Goal: Transaction & Acquisition: Obtain resource

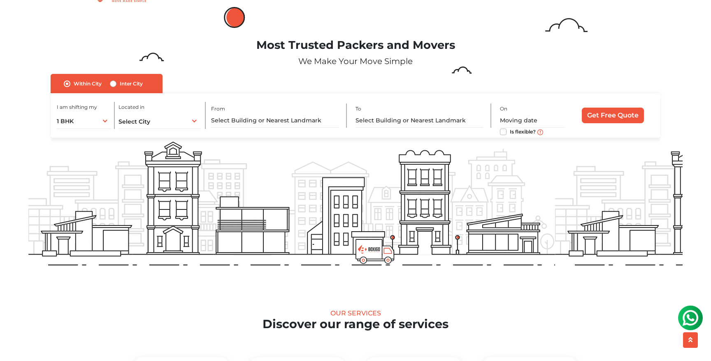
scroll to position [18, 0]
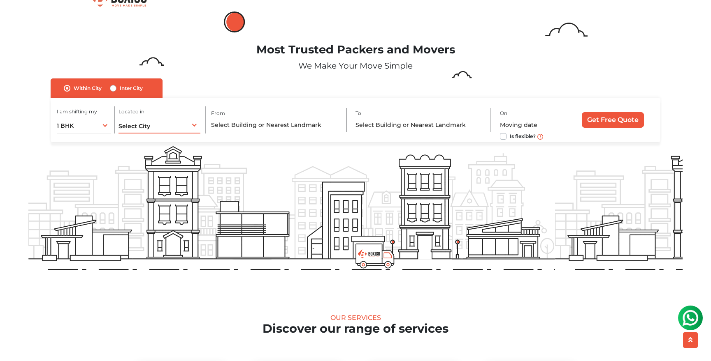
click at [141, 124] on span "Select City" at bounding box center [134, 126] width 32 height 7
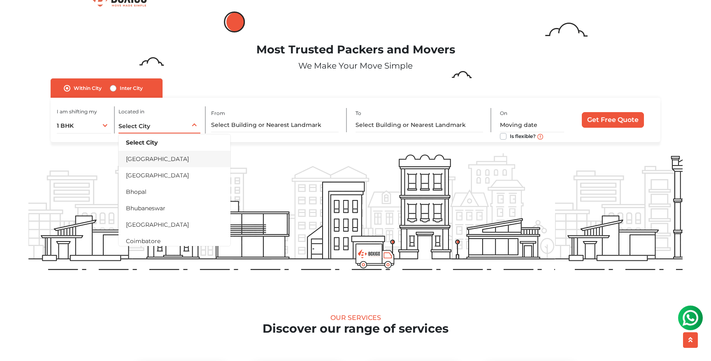
click at [142, 157] on li "[GEOGRAPHIC_DATA]" at bounding box center [174, 159] width 112 height 16
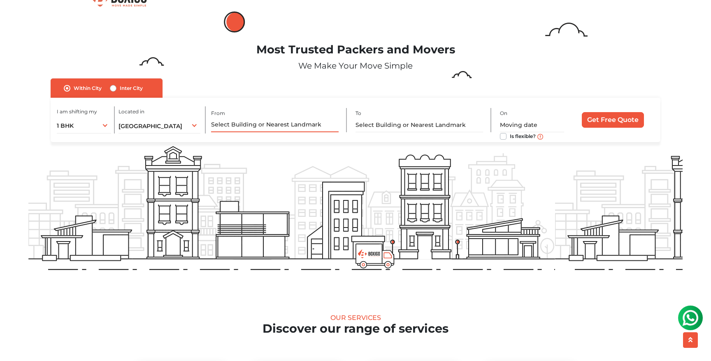
click at [264, 118] on input "text" at bounding box center [274, 125] width 127 height 14
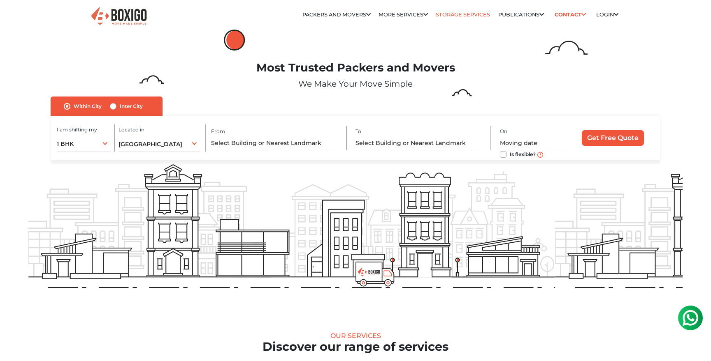
click at [463, 16] on link "Storage Services" at bounding box center [463, 15] width 54 height 6
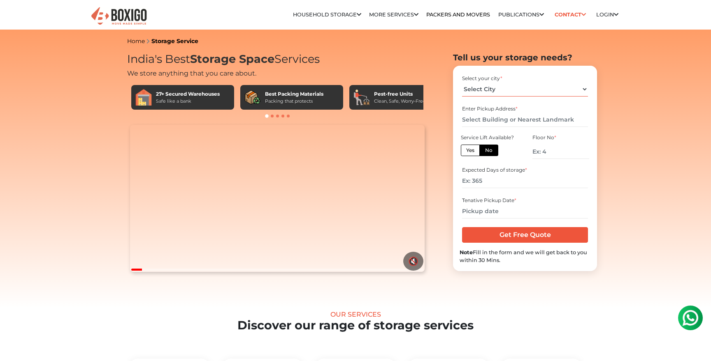
click at [521, 88] on select "Select City Bangalore Bengaluru Bhopal Bhubaneswar Chennai Coimbatore Cuttack D…" at bounding box center [524, 89] width 125 height 14
select select "[GEOGRAPHIC_DATA]"
click at [462, 82] on select "Select City Bangalore Bengaluru Bhopal Bhubaneswar Chennai Coimbatore Cuttack D…" at bounding box center [524, 89] width 125 height 14
click at [507, 119] on input "text" at bounding box center [524, 120] width 125 height 14
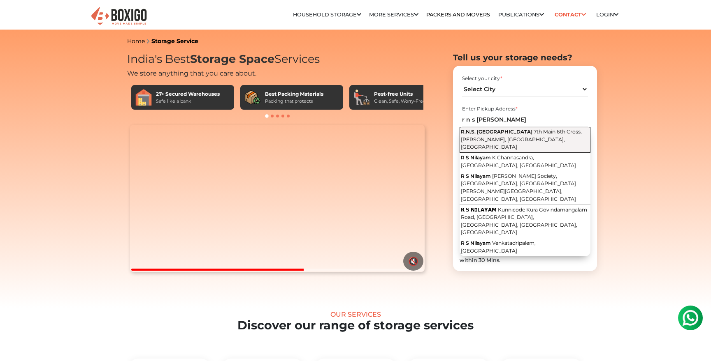
click at [527, 135] on button "R.N.S. Nilayam 7th Main 6th Cross, Garvebhavi Palya, Bengaluru, Karnataka" at bounding box center [524, 140] width 131 height 26
type input "R.N.S. Nilayam, 7th Main 6th Cross, Garvebhavi Palya, Bengaluru, Karnataka"
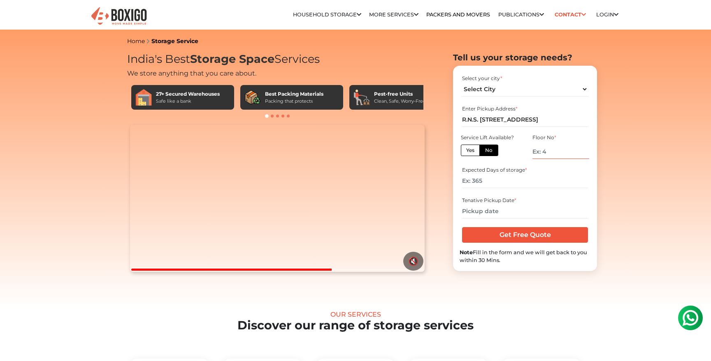
click at [533, 153] on input "number" at bounding box center [560, 152] width 57 height 14
type input "0"
click at [513, 187] on input "number" at bounding box center [524, 181] width 125 height 14
type input "150"
click at [510, 215] on input "text" at bounding box center [524, 211] width 125 height 14
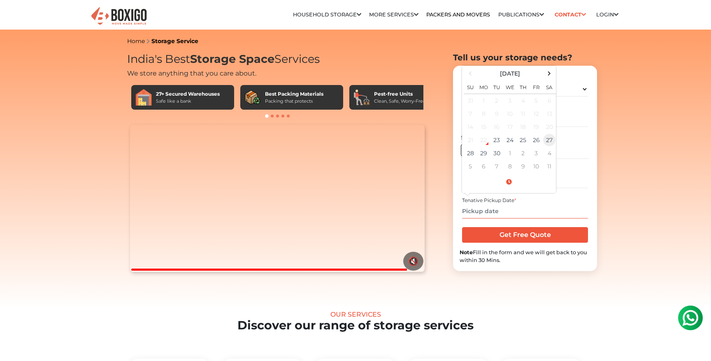
click at [550, 139] on td "27" at bounding box center [548, 140] width 13 height 13
type input "09/27/2025 12:00 AM"
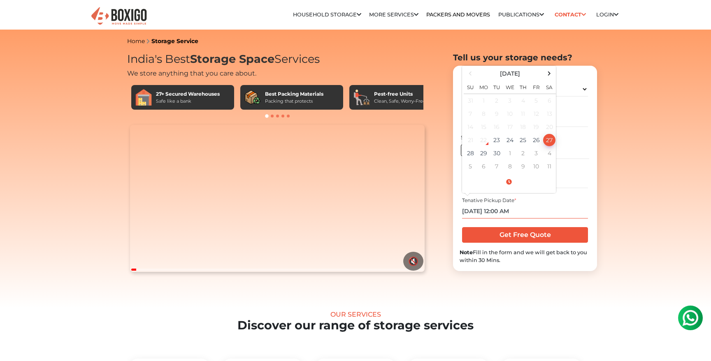
click at [549, 137] on td "27" at bounding box center [548, 140] width 13 height 13
click at [548, 215] on input "09/27/2025 12:00 AM" at bounding box center [524, 211] width 125 height 14
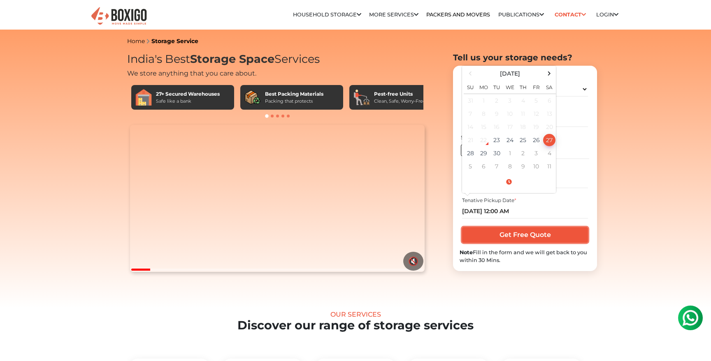
click at [545, 232] on input "Get Free Quote" at bounding box center [524, 235] width 125 height 16
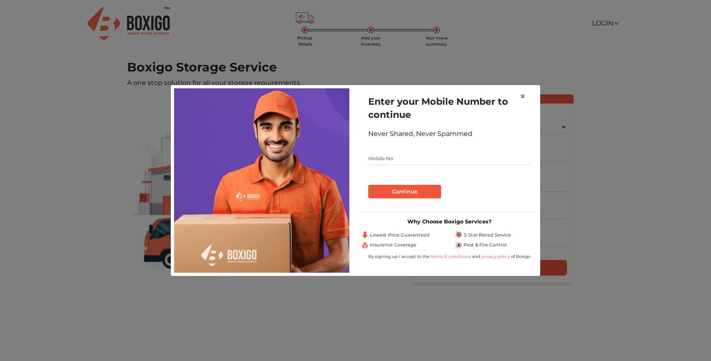
click at [407, 160] on input "text" at bounding box center [449, 158] width 162 height 13
type input "8800394886"
click at [410, 195] on button "Continue" at bounding box center [404, 192] width 73 height 14
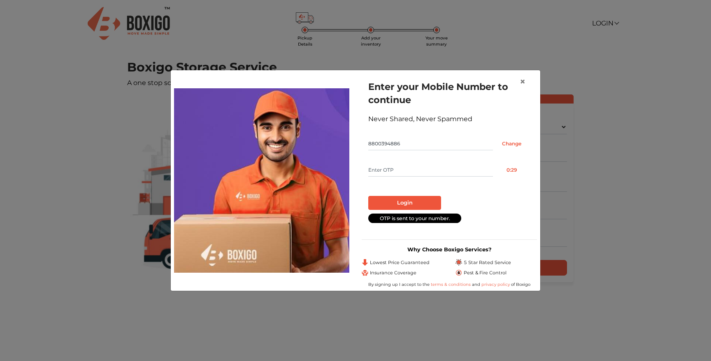
click at [418, 170] on input "text" at bounding box center [430, 170] width 125 height 13
type input "3257"
click at [411, 201] on button "Login" at bounding box center [404, 203] width 73 height 14
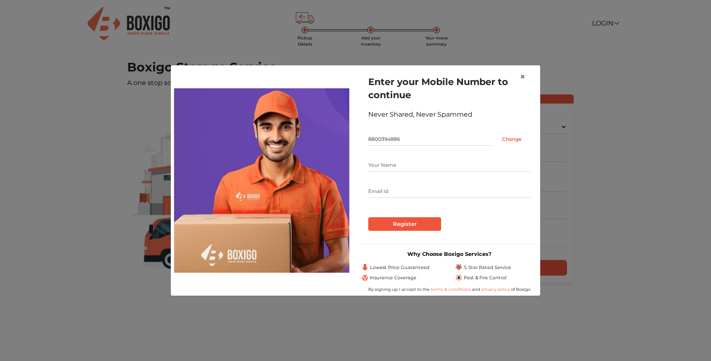
click at [411, 165] on input "text" at bounding box center [449, 165] width 162 height 13
type input "Arvind Sharma"
type input "ca.arvind2809@gmail.com"
click at [419, 226] on input "Register" at bounding box center [404, 225] width 73 height 14
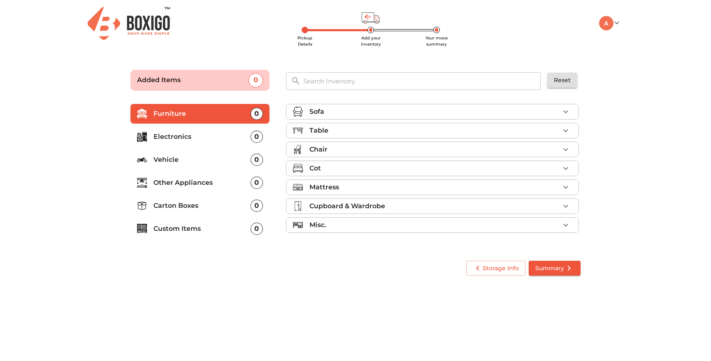
click at [527, 129] on div "Table" at bounding box center [434, 131] width 250 height 10
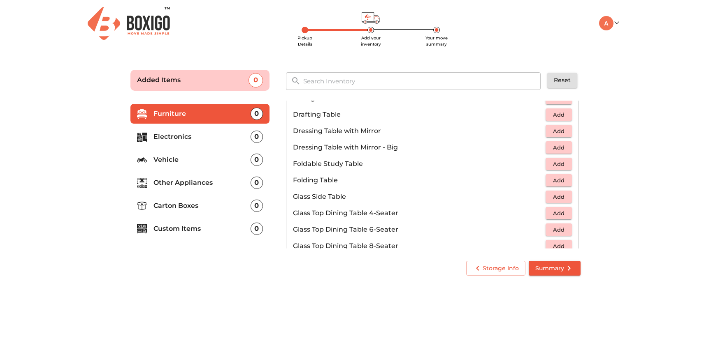
scroll to position [223, 0]
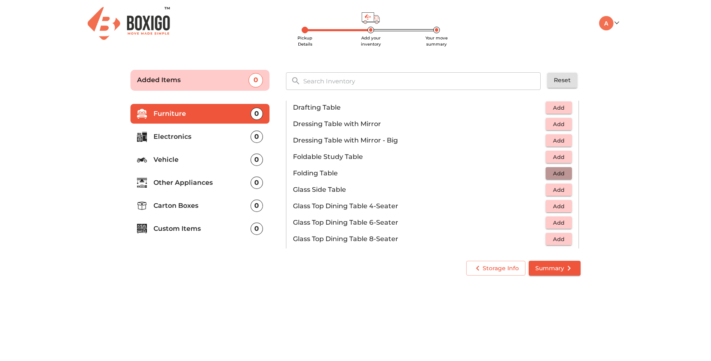
click at [557, 173] on span "Add" at bounding box center [558, 173] width 18 height 9
click at [191, 204] on p "Carton Boxes" at bounding box center [201, 206] width 97 height 10
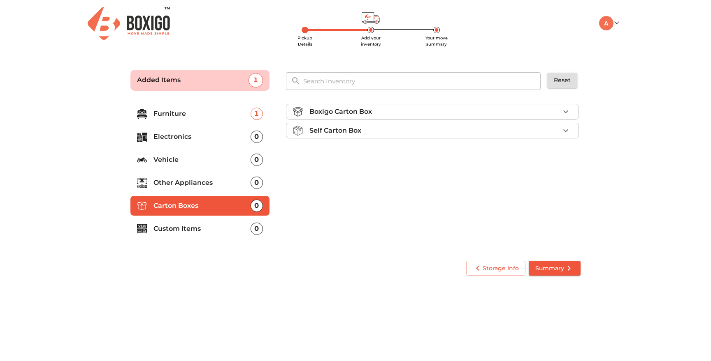
click at [415, 111] on div "Boxigo Carton Box" at bounding box center [434, 112] width 250 height 10
click at [558, 133] on span "Add" at bounding box center [558, 131] width 18 height 9
click at [566, 132] on icon "button" at bounding box center [566, 131] width 10 height 10
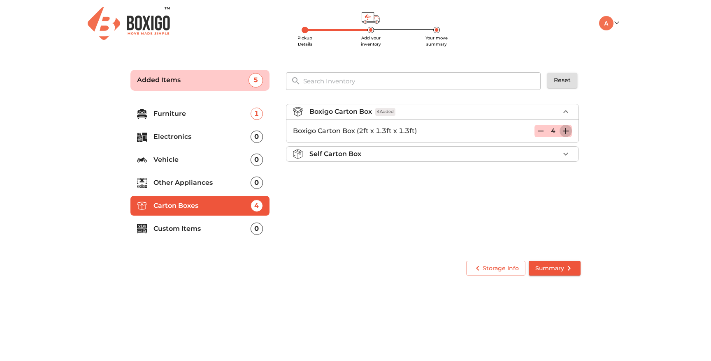
click at [566, 132] on icon "button" at bounding box center [566, 131] width 10 height 10
click at [566, 131] on icon "button" at bounding box center [566, 131] width 6 height 6
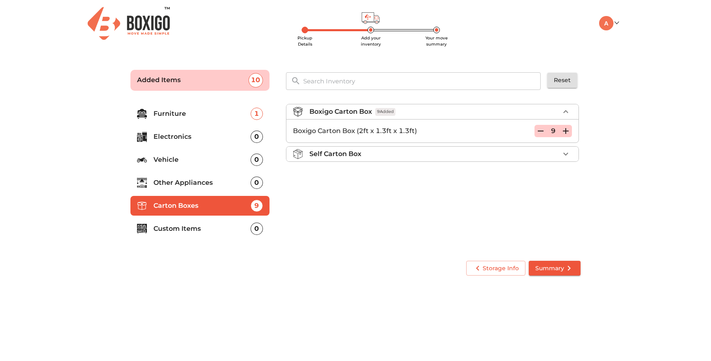
click at [540, 133] on icon "button" at bounding box center [540, 131] width 10 height 10
click at [194, 177] on li "Other Appliances 0" at bounding box center [199, 183] width 139 height 20
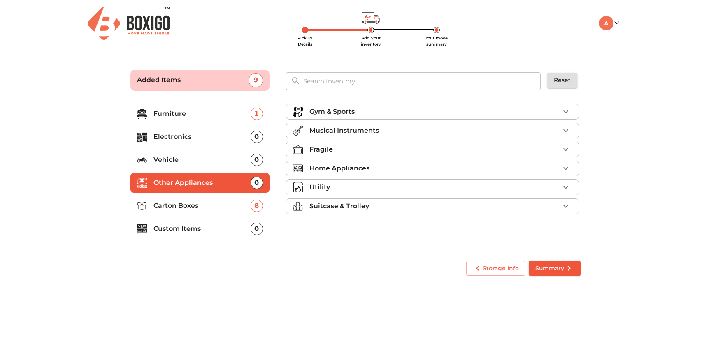
click at [556, 172] on div "Home Appliances" at bounding box center [434, 169] width 250 height 10
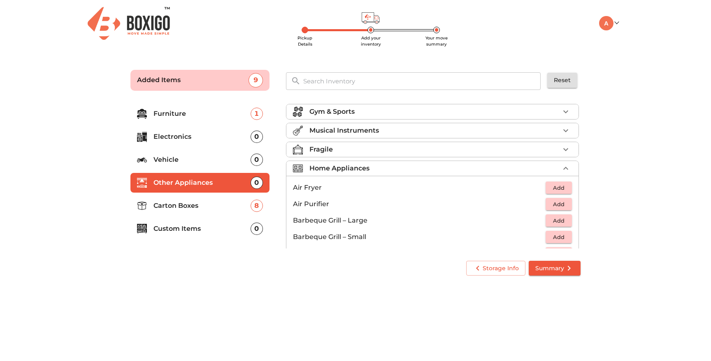
click at [465, 170] on div "Home Appliances" at bounding box center [434, 169] width 250 height 10
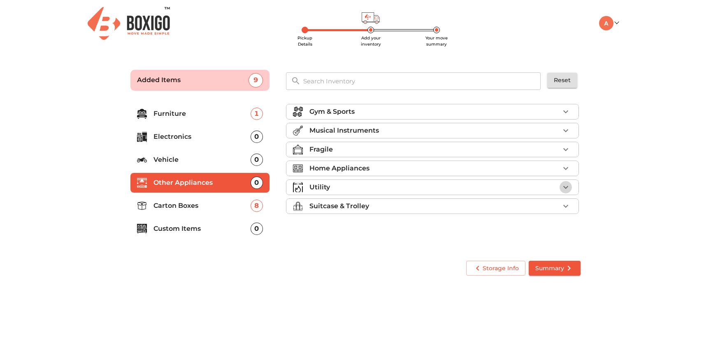
click at [567, 186] on icon "button" at bounding box center [565, 187] width 5 height 3
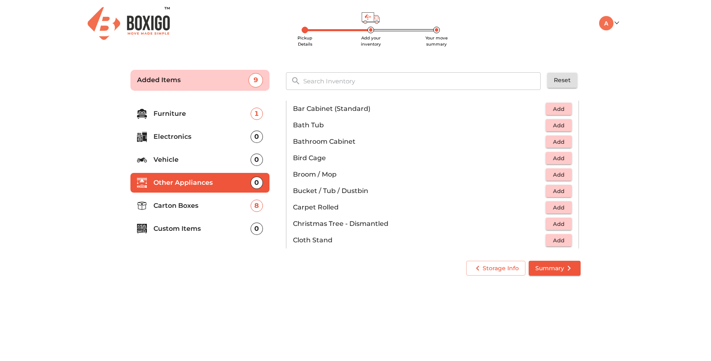
scroll to position [116, 0]
click at [557, 173] on span "Add" at bounding box center [558, 173] width 18 height 9
click at [557, 189] on span "Add" at bounding box center [558, 189] width 18 height 9
click at [568, 189] on icon "button" at bounding box center [566, 190] width 10 height 10
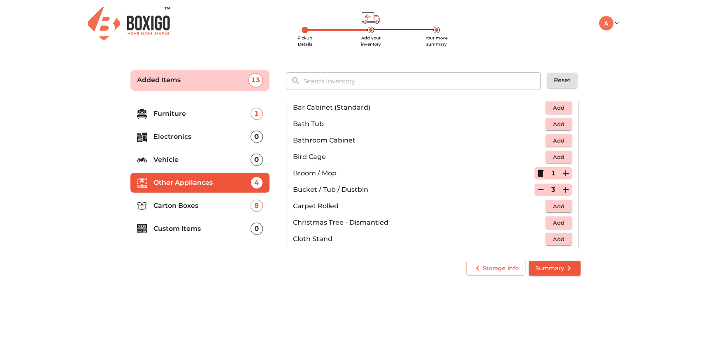
click at [568, 189] on icon "button" at bounding box center [566, 190] width 10 height 10
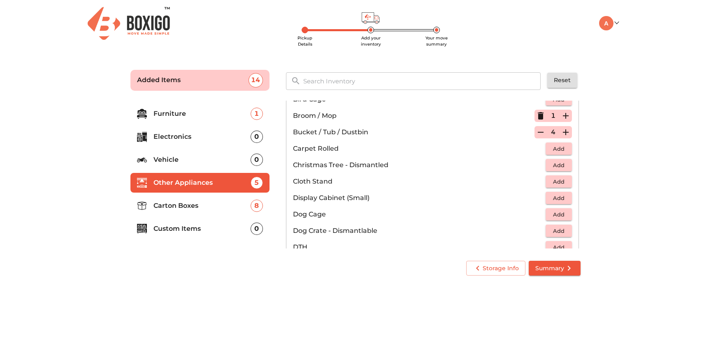
scroll to position [0, 0]
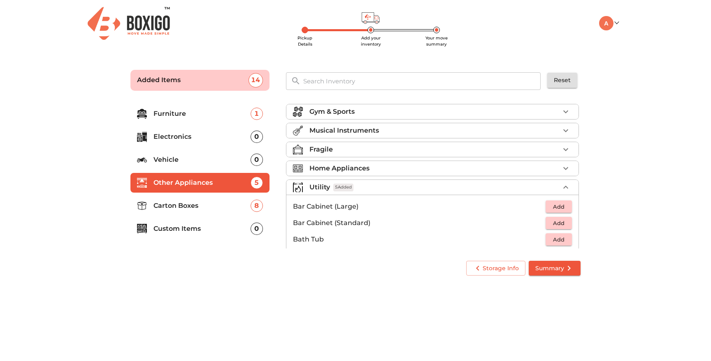
click at [388, 190] on div "Utility 5 Added" at bounding box center [434, 188] width 250 height 10
click at [431, 202] on div "Suitcase & Trolley" at bounding box center [434, 207] width 250 height 10
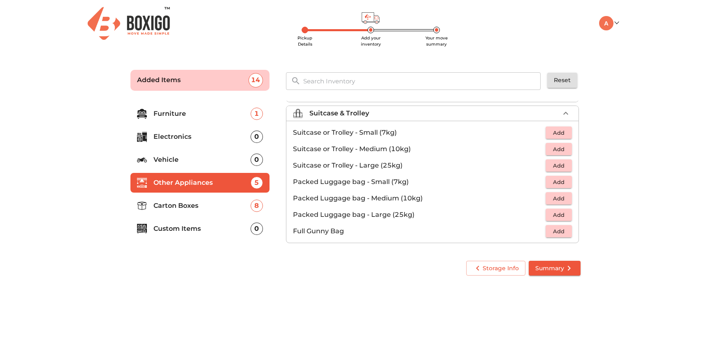
scroll to position [94, 0]
click at [563, 146] on span "Add" at bounding box center [558, 148] width 18 height 9
click at [565, 146] on icon "button" at bounding box center [566, 148] width 6 height 6
click at [172, 207] on p "Carton Boxes" at bounding box center [201, 206] width 97 height 10
